Goal: Book appointment/travel/reservation

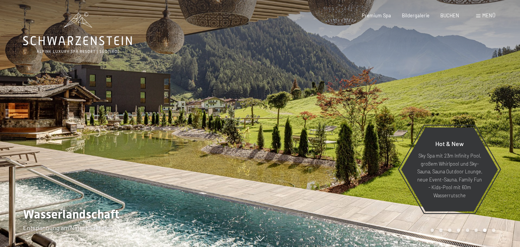
click at [488, 15] on span "Menü" at bounding box center [488, 15] width 13 height 6
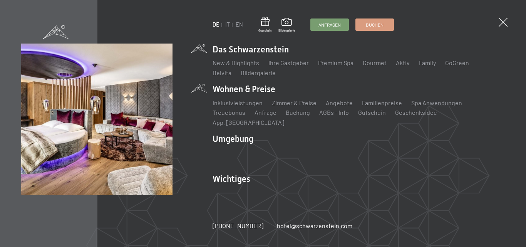
click at [235, 90] on li "Wohnen & Preise Inklusivleistungen Zimmer & Preise Liste Angebote Liste Familie…" at bounding box center [358, 104] width 292 height 43
click at [290, 106] on link "Zimmer & Preise" at bounding box center [294, 102] width 45 height 7
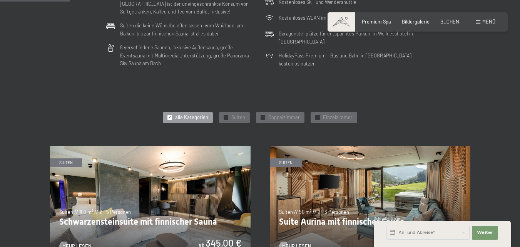
scroll to position [308, 0]
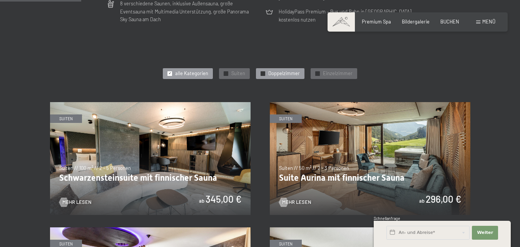
click at [280, 73] on span "Doppelzimmer" at bounding box center [284, 73] width 32 height 7
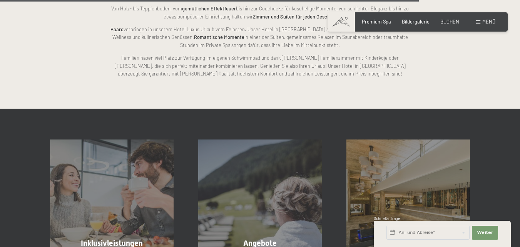
scroll to position [1116, 0]
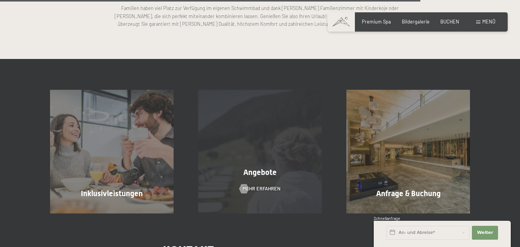
click at [263, 173] on span "Angebote" at bounding box center [259, 171] width 33 height 9
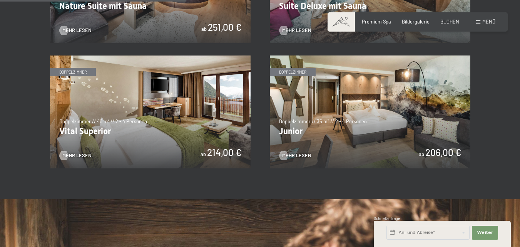
scroll to position [458, 0]
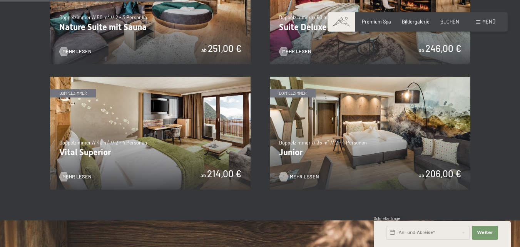
click at [290, 175] on span "Mehr Lesen" at bounding box center [304, 176] width 29 height 7
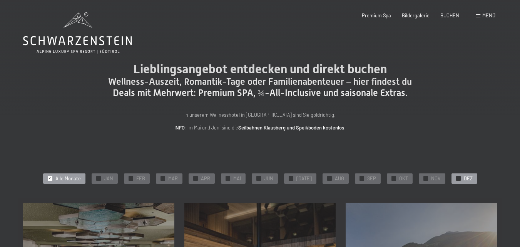
click at [464, 178] on span "DEZ" at bounding box center [468, 178] width 9 height 7
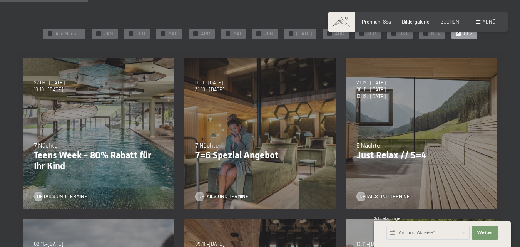
scroll to position [154, 0]
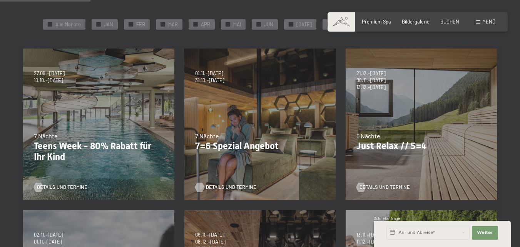
click at [221, 187] on span "Details und Termine" at bounding box center [231, 187] width 50 height 7
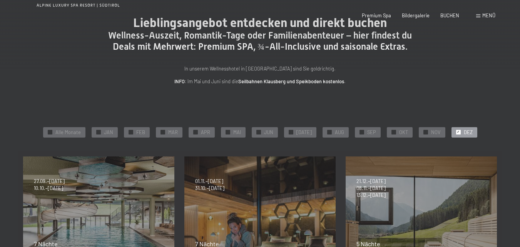
scroll to position [0, 0]
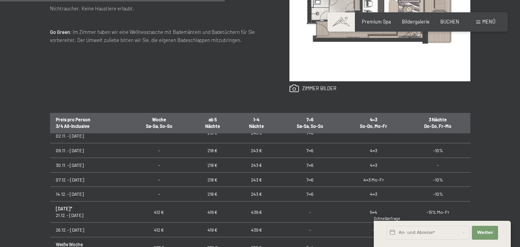
scroll to position [38, 0]
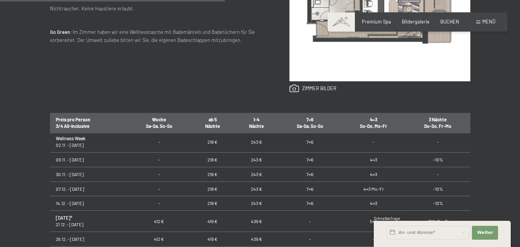
click at [62, 189] on td "07.12. - 14.12.25" at bounding box center [89, 188] width 78 height 15
click at [77, 187] on td "07.12. - 14.12.25" at bounding box center [89, 188] width 78 height 15
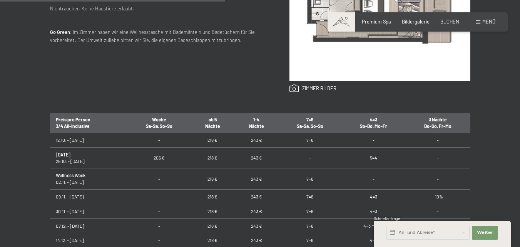
scroll to position [0, 0]
click at [309, 129] on th "7=6 Sa-Sa, So-So" at bounding box center [309, 123] width 63 height 21
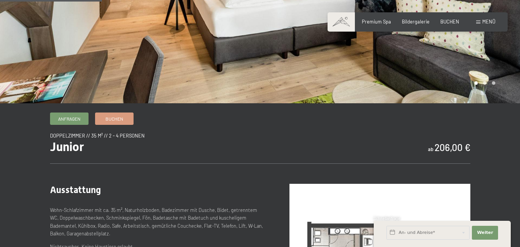
scroll to position [192, 0]
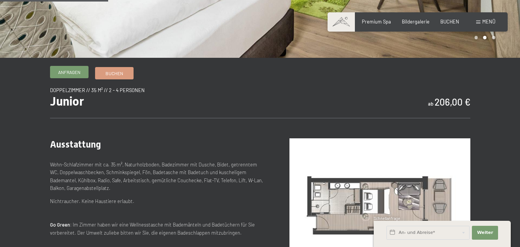
click at [67, 71] on span "Anfragen" at bounding box center [69, 72] width 22 height 7
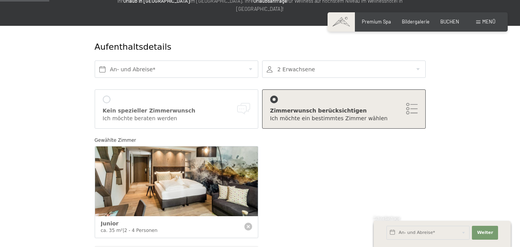
scroll to position [77, 0]
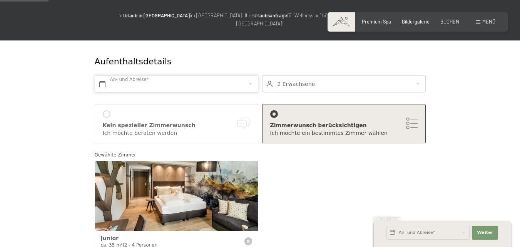
click at [132, 75] on input "text" at bounding box center [177, 83] width 164 height 17
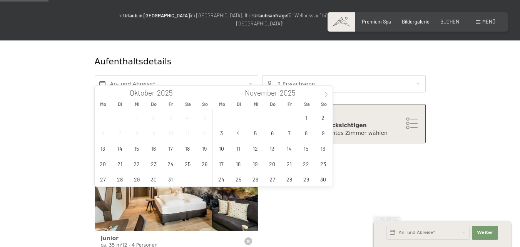
click at [327, 94] on icon at bounding box center [325, 94] width 3 height 5
click at [324, 119] on span "7" at bounding box center [323, 117] width 15 height 15
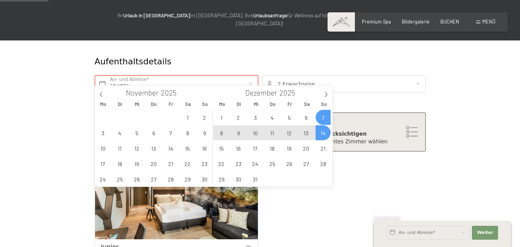
click at [322, 135] on span "14" at bounding box center [323, 132] width 15 height 15
type input "So. 07.12.2025 - So. 14.12.2025"
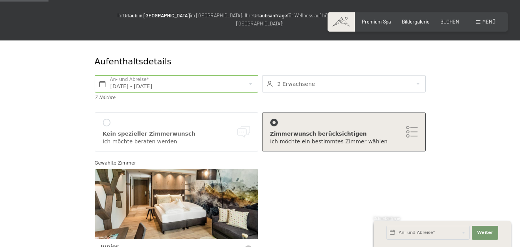
click at [419, 77] on div at bounding box center [344, 83] width 164 height 17
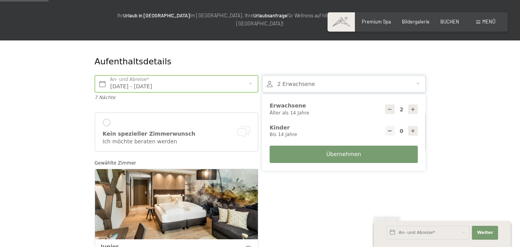
click at [414, 107] on icon at bounding box center [412, 109] width 5 height 5
type input "3"
click at [346, 151] on span "Übernehmen" at bounding box center [343, 155] width 35 height 8
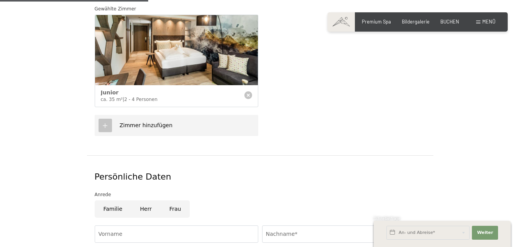
scroll to position [269, 0]
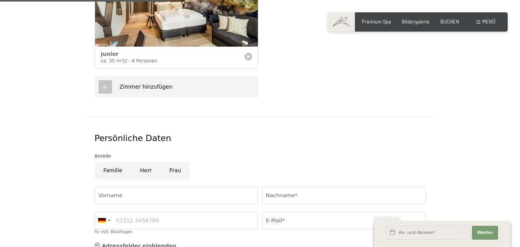
click at [106, 84] on icon at bounding box center [105, 87] width 7 height 7
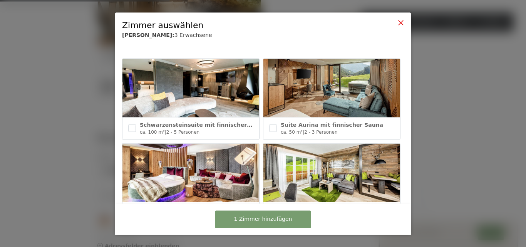
click at [401, 21] on icon at bounding box center [401, 22] width 6 height 6
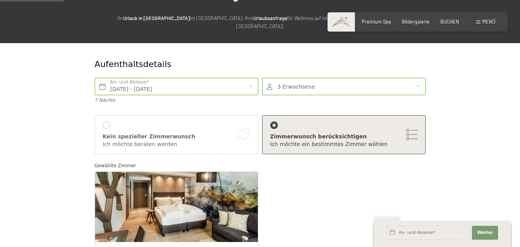
scroll to position [115, 0]
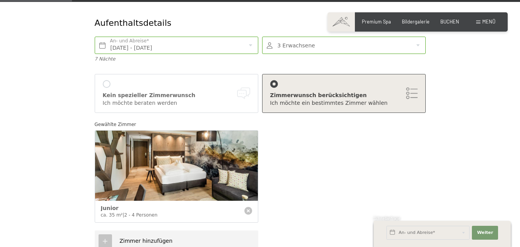
click at [296, 92] on div "Zimmerwunsch berücksichtigen" at bounding box center [343, 96] width 147 height 8
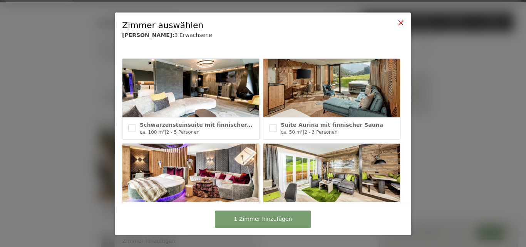
click at [401, 23] on icon at bounding box center [401, 22] width 6 height 6
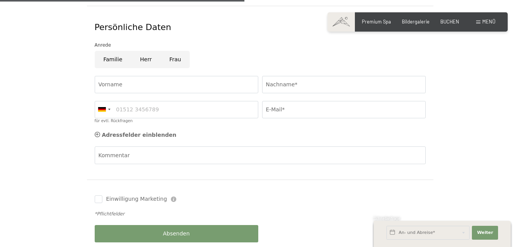
scroll to position [308, 0]
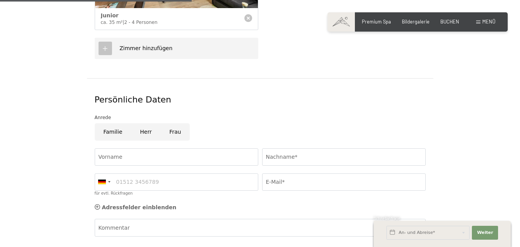
click at [144, 123] on input "Herr" at bounding box center [145, 131] width 29 height 17
radio input "true"
click at [145, 148] on input "Vorname" at bounding box center [177, 156] width 164 height 17
type input "Hans Georg"
type input "Hemmerling"
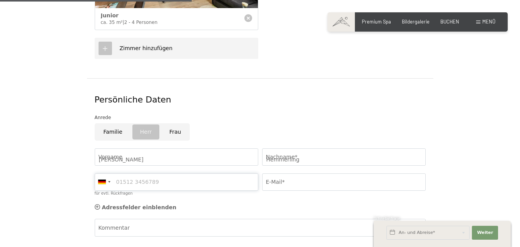
type input "068427153"
type input "hansgeorg.hemmerling@gmail.com"
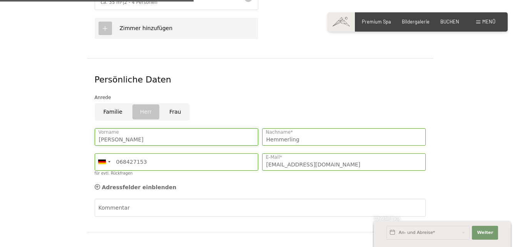
scroll to position [346, 0]
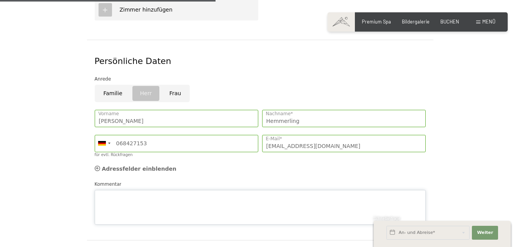
click at [143, 180] on div "Kommentar" at bounding box center [260, 202] width 331 height 44
type textarea "B"
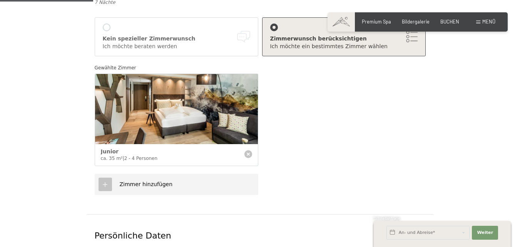
scroll to position [154, 0]
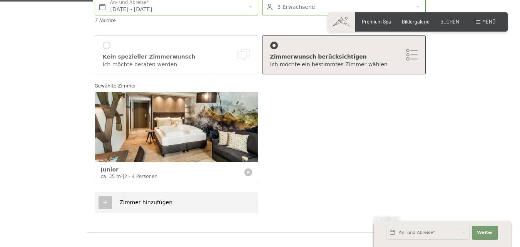
click at [246, 168] on icon at bounding box center [248, 172] width 8 height 8
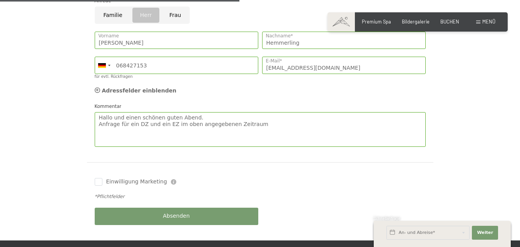
scroll to position [346, 0]
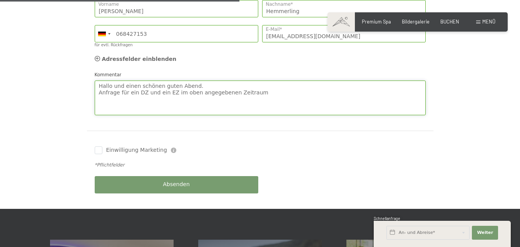
click at [260, 85] on textarea "Hallo und einen schönen guten Abend. Anfrage für ein DZ und ein EZ im oben ange…" at bounding box center [260, 97] width 331 height 35
type textarea "Hallo und einen schönen guten Abend. Anfrage für ein DZ und ein EZ im oben ange…"
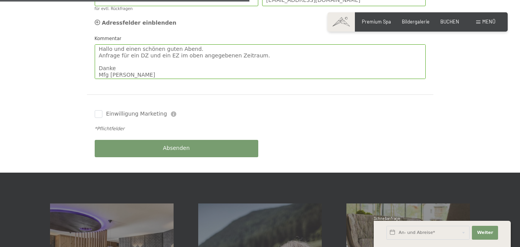
scroll to position [385, 0]
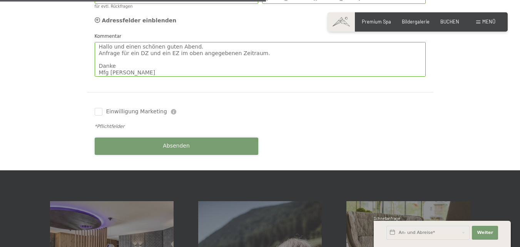
click at [186, 142] on span "Absenden" at bounding box center [176, 146] width 27 height 8
